Goal: Task Accomplishment & Management: Use online tool/utility

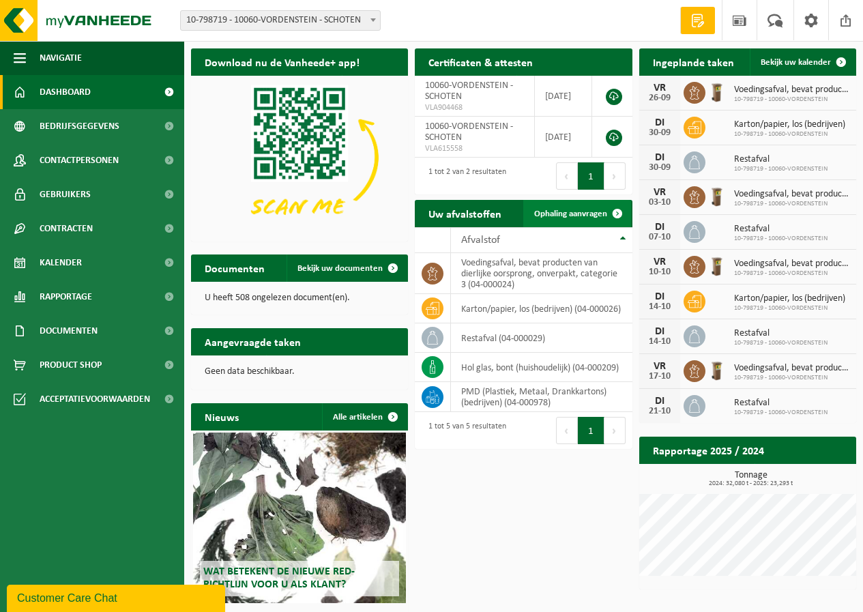
click at [578, 210] on span "Ophaling aanvragen" at bounding box center [570, 213] width 73 height 9
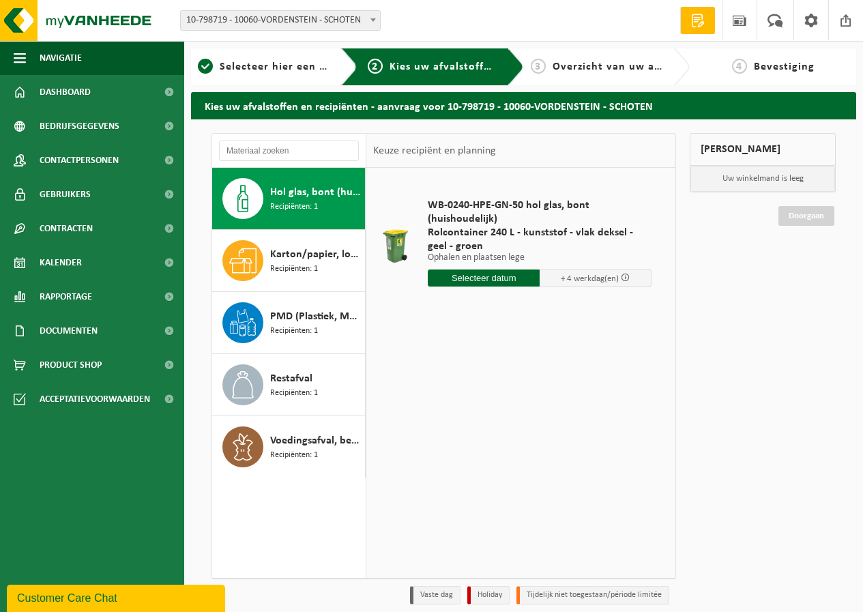
click at [473, 278] on input "text" at bounding box center [484, 277] width 112 height 17
click at [498, 274] on input "text" at bounding box center [484, 277] width 112 height 17
click at [525, 314] on div "September, 2025" at bounding box center [512, 309] width 87 height 22
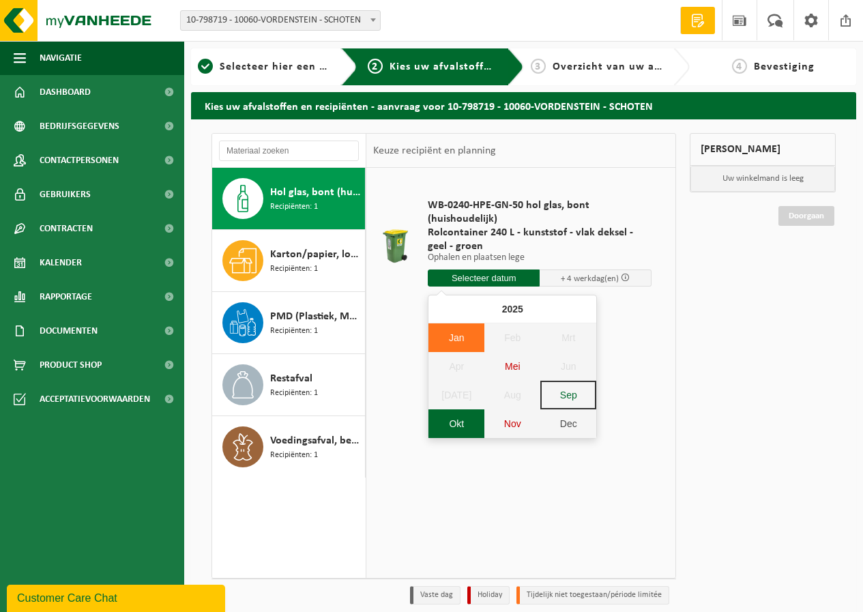
click at [469, 426] on div "Okt" at bounding box center [456, 423] width 56 height 29
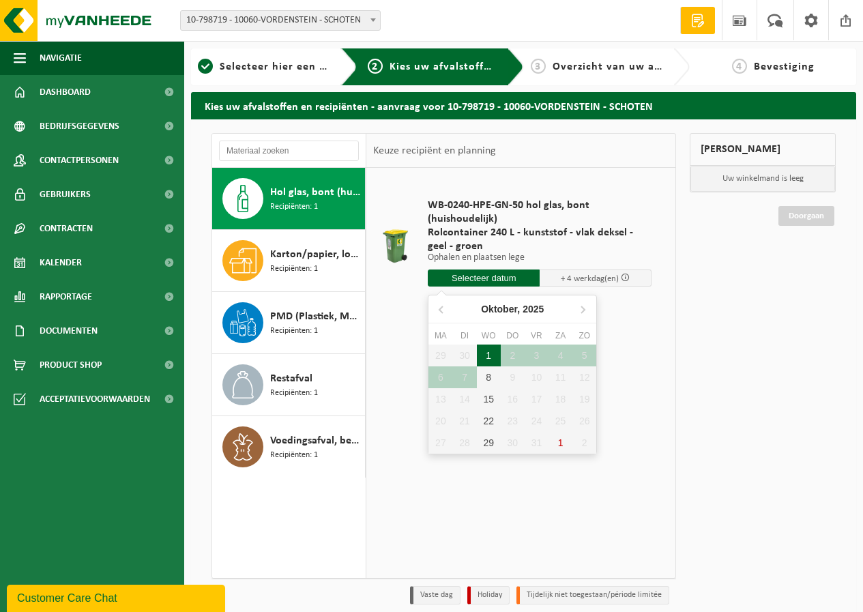
click at [488, 351] on div "1" at bounding box center [489, 355] width 24 height 22
type input "Van 2025-10-01"
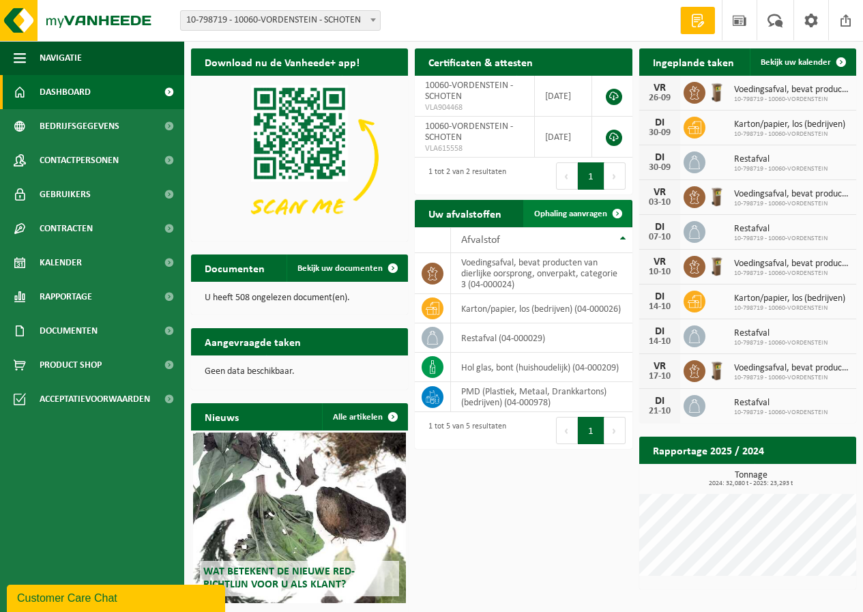
click at [556, 207] on link "Ophaling aanvragen" at bounding box center [577, 213] width 108 height 27
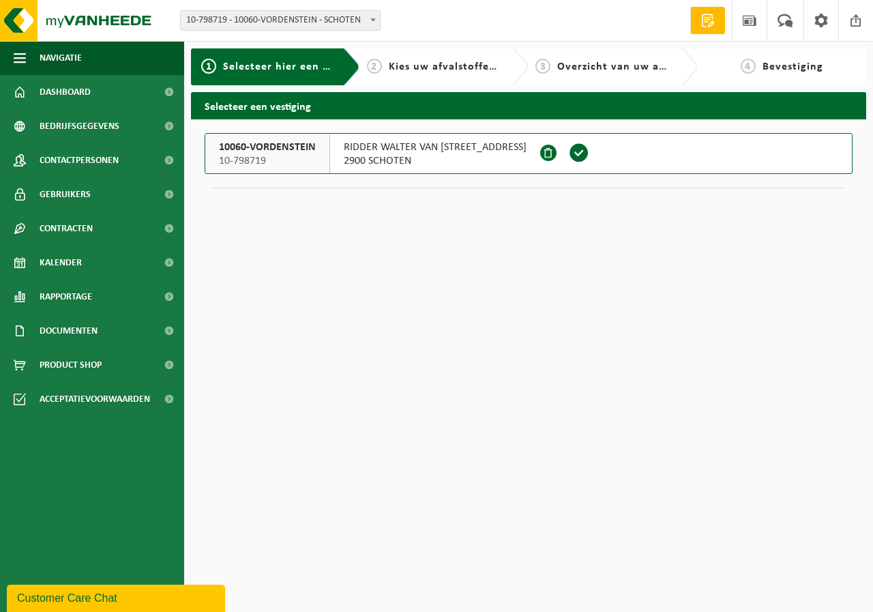
click at [469, 146] on span "RIDDER WALTER VAN HAVRELAAN 16" at bounding box center [435, 148] width 183 height 14
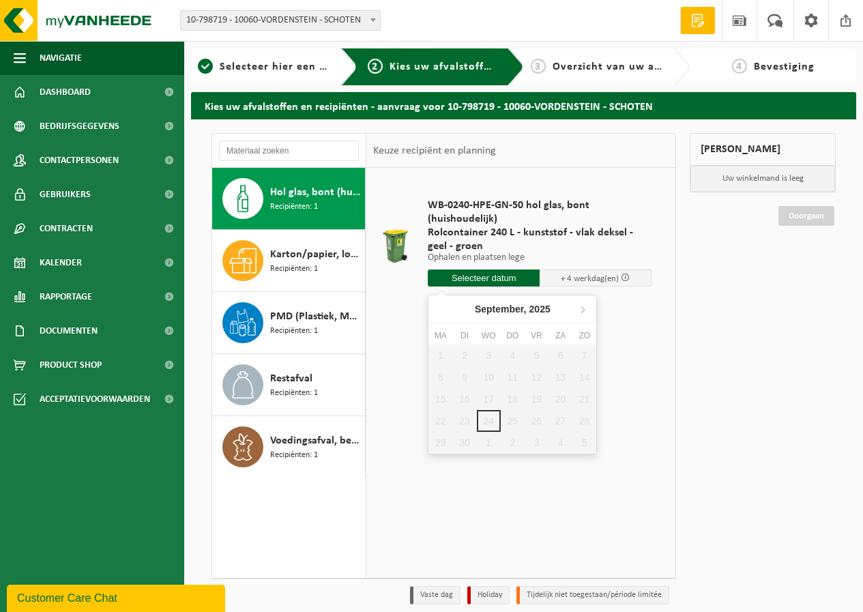
click at [499, 276] on input "text" at bounding box center [484, 277] width 112 height 17
click at [509, 309] on div "September, 2025" at bounding box center [512, 309] width 87 height 22
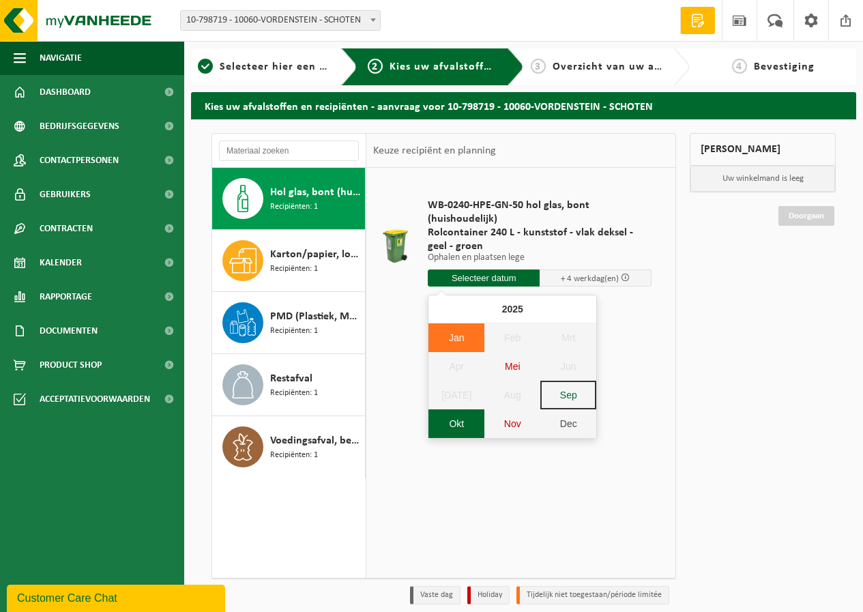
click at [464, 423] on div "Okt" at bounding box center [456, 423] width 56 height 29
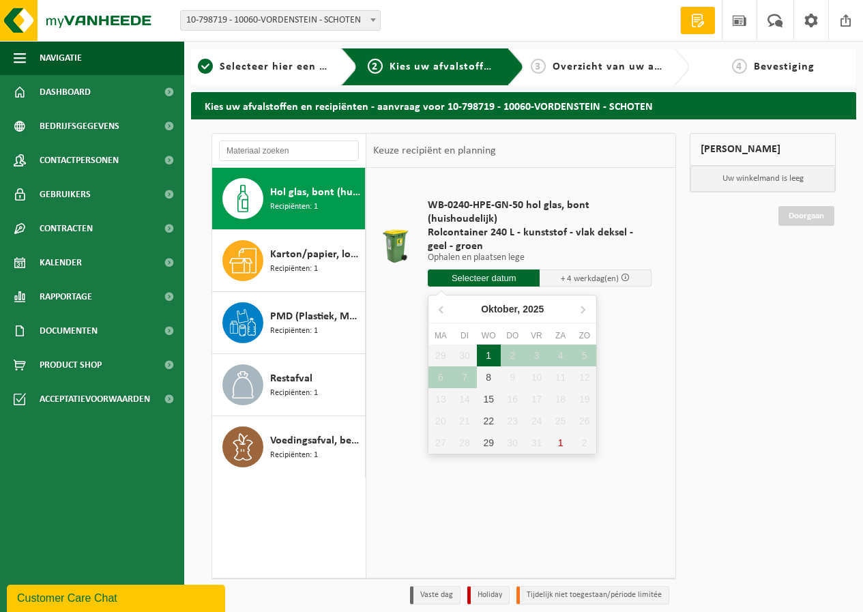
click at [484, 357] on div "1" at bounding box center [489, 355] width 24 height 22
type input "Van 2025-10-01"
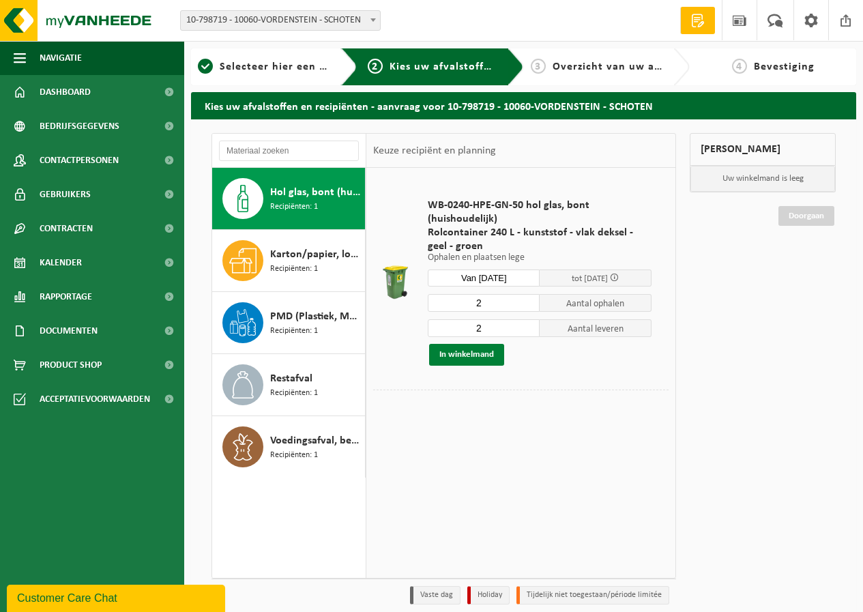
click at [484, 355] on button "In winkelmand" at bounding box center [466, 355] width 75 height 22
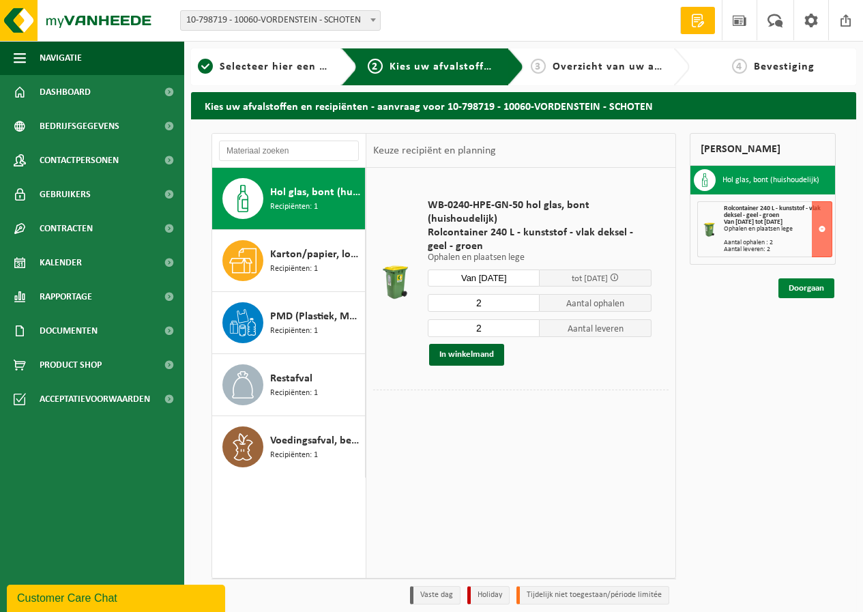
click at [818, 280] on link "Doorgaan" at bounding box center [806, 288] width 56 height 20
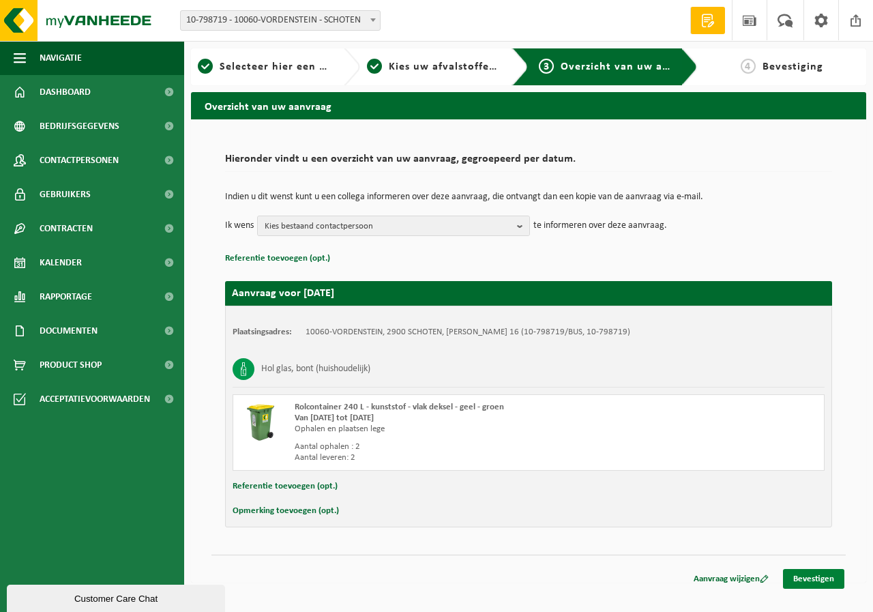
click at [806, 575] on link "Bevestigen" at bounding box center [813, 579] width 61 height 20
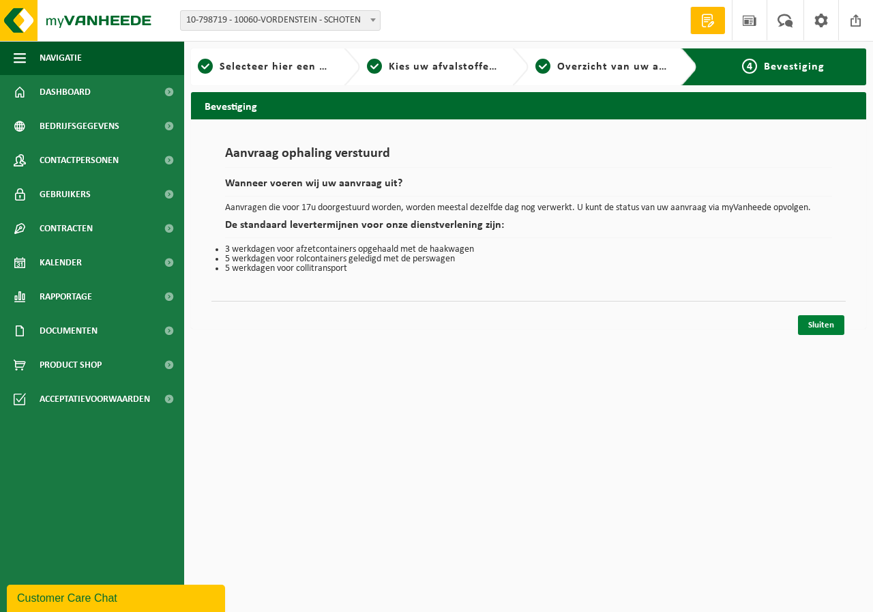
click at [827, 320] on link "Sluiten" at bounding box center [821, 325] width 46 height 20
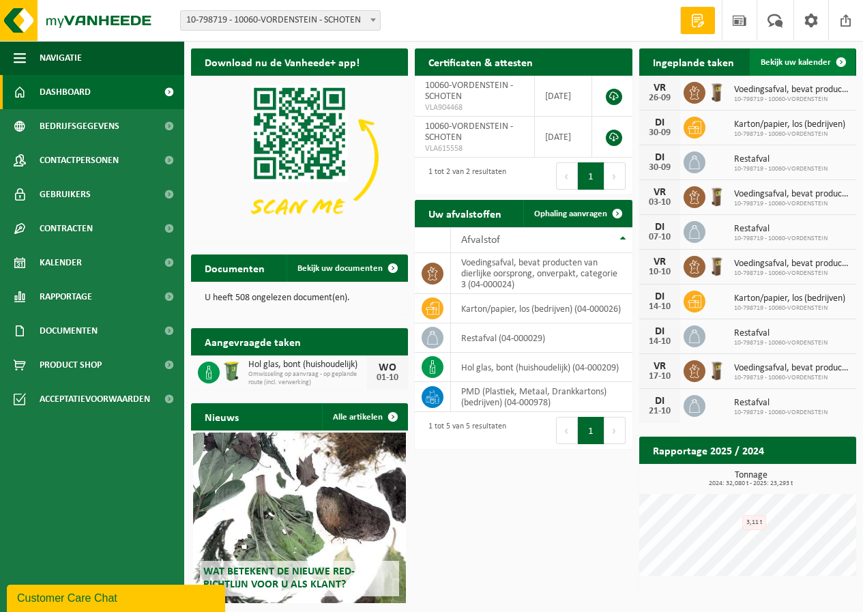
click at [806, 60] on span "Bekijk uw kalender" at bounding box center [795, 62] width 70 height 9
